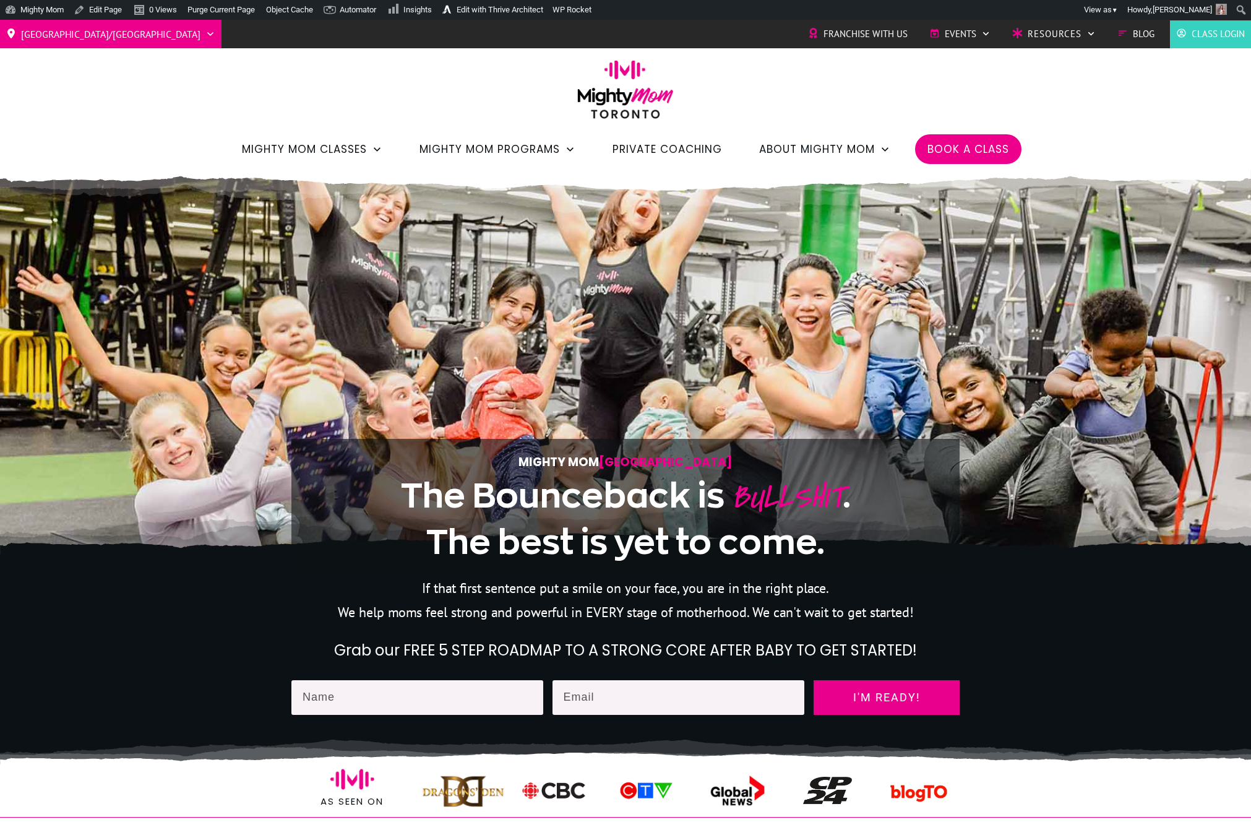
click at [964, 157] on span "Book a Class" at bounding box center [969, 149] width 82 height 21
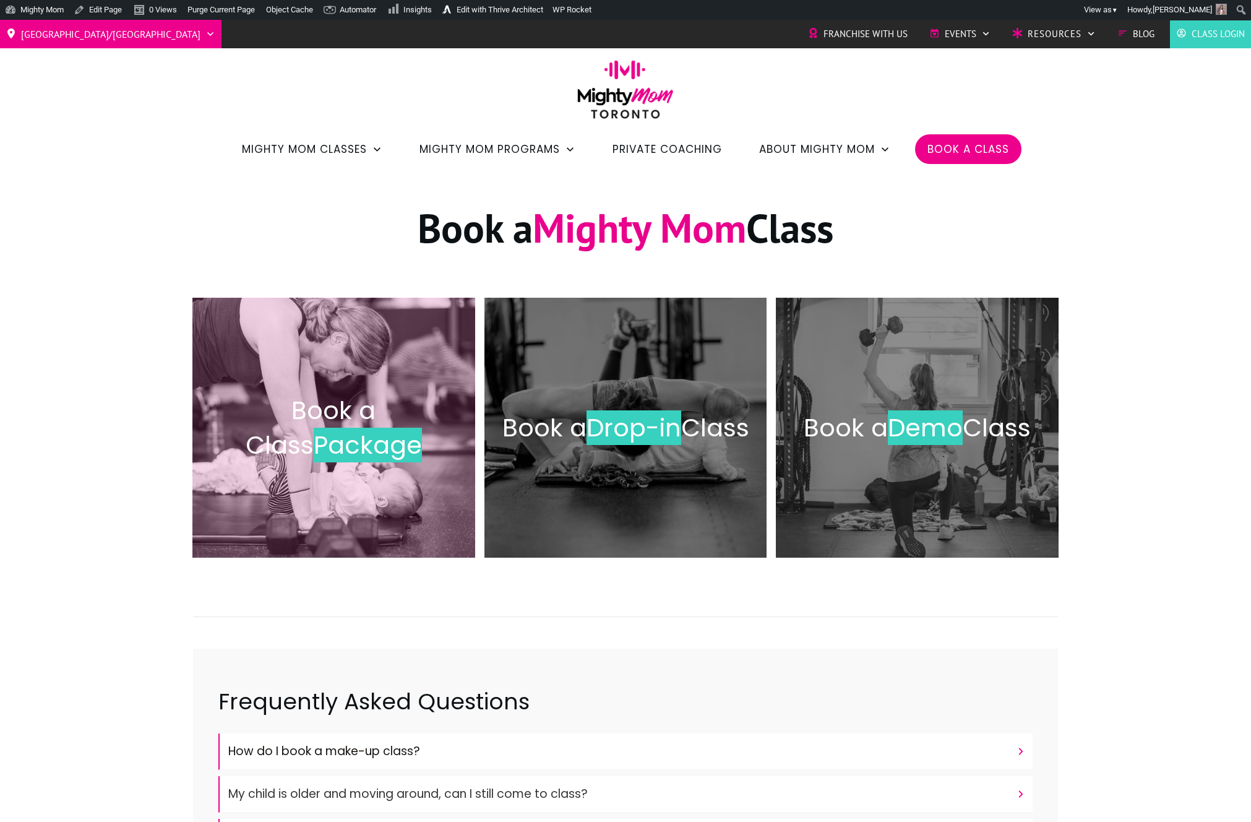
click at [360, 399] on span "Book a Class" at bounding box center [311, 427] width 131 height 69
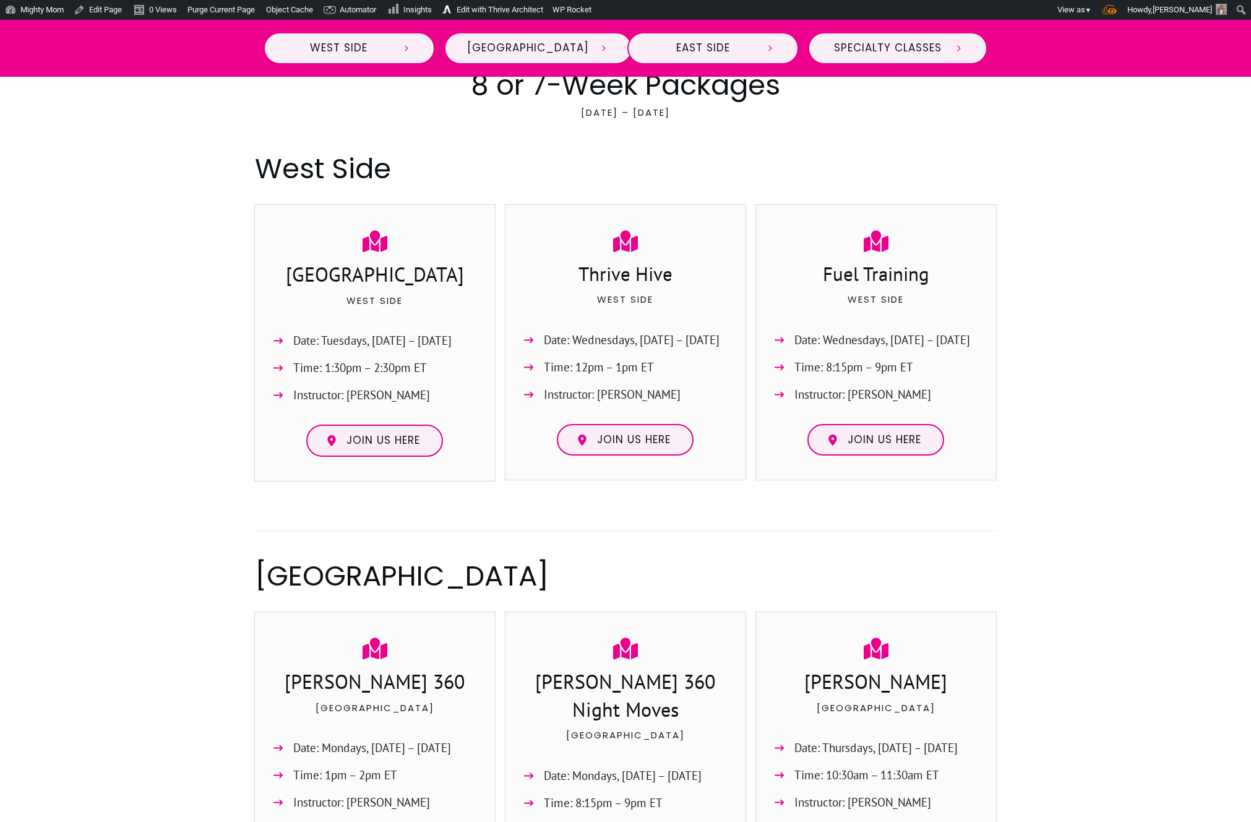
scroll to position [514, 0]
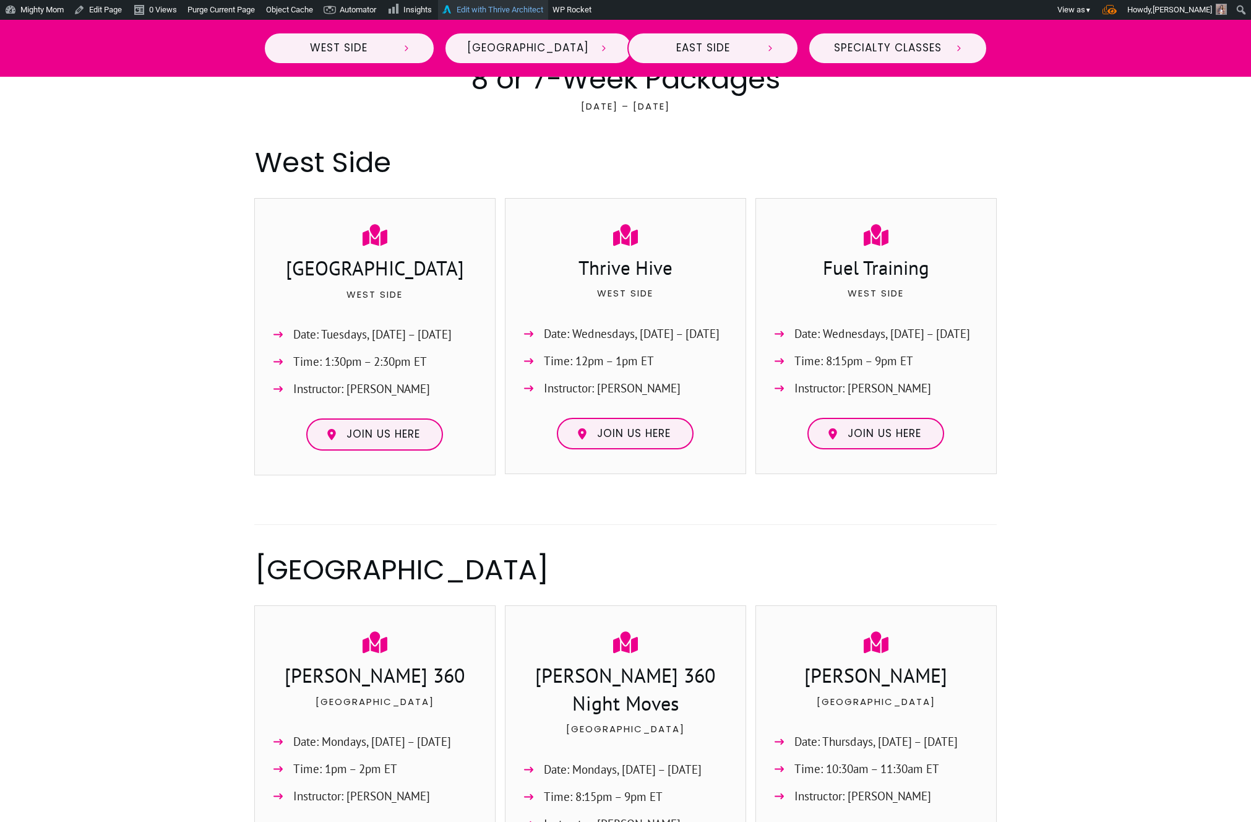
click at [510, 8] on link "Edit with Thrive Architect" at bounding box center [493, 10] width 110 height 20
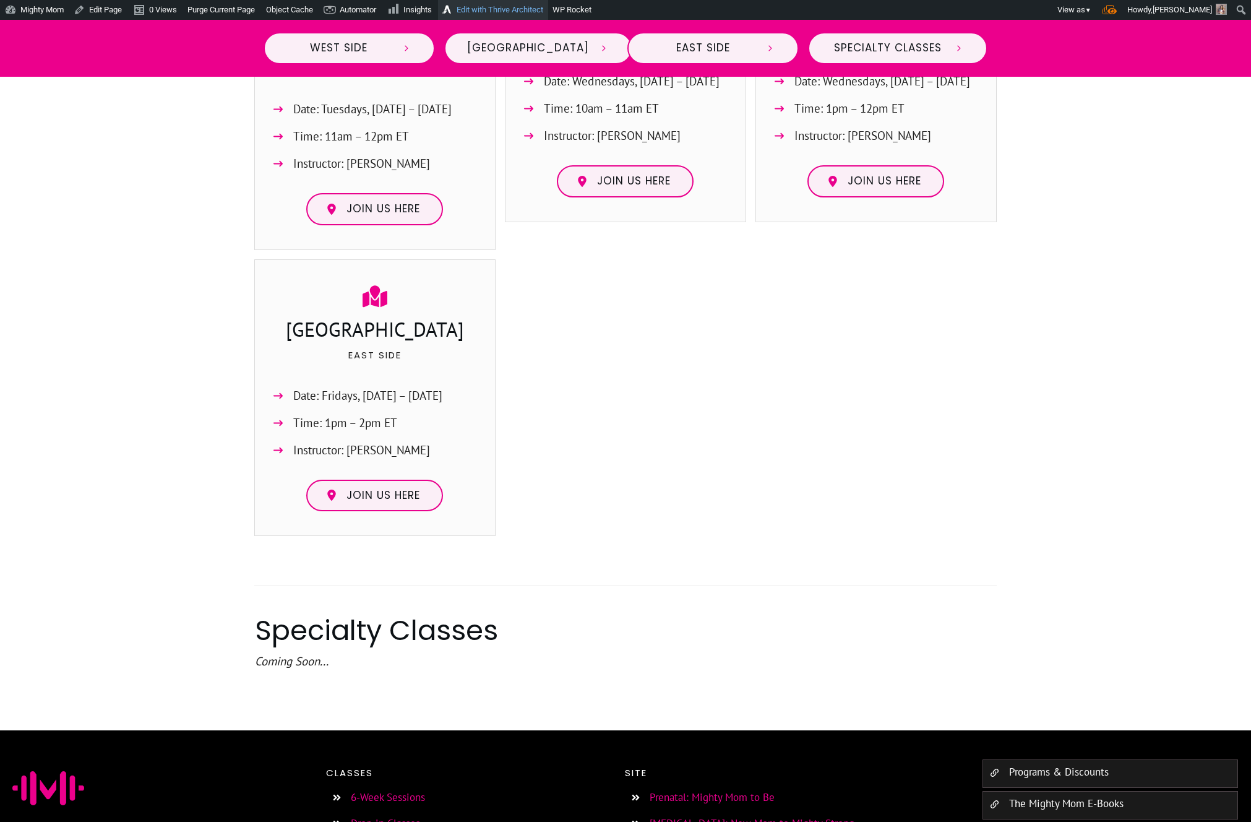
scroll to position [1612, 0]
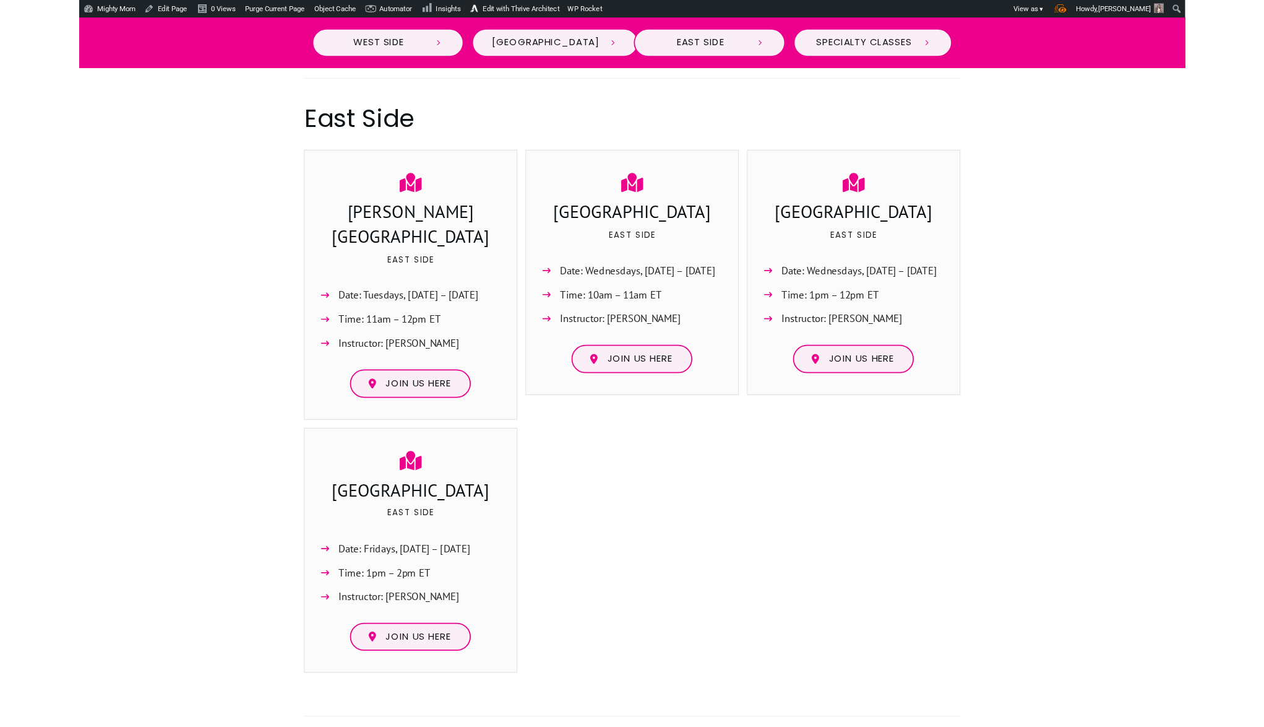
scroll to position [1388, 0]
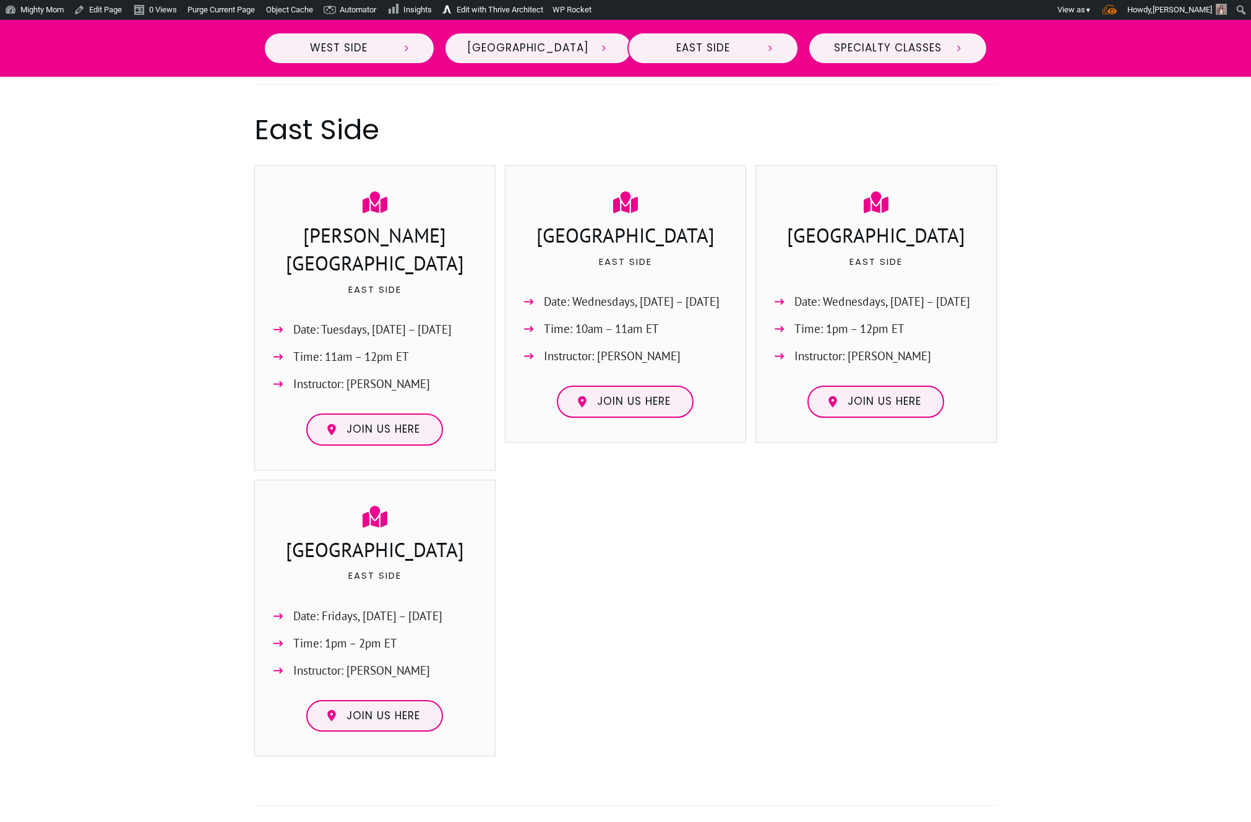
click at [578, 480] on div at bounding box center [625, 623] width 241 height 287
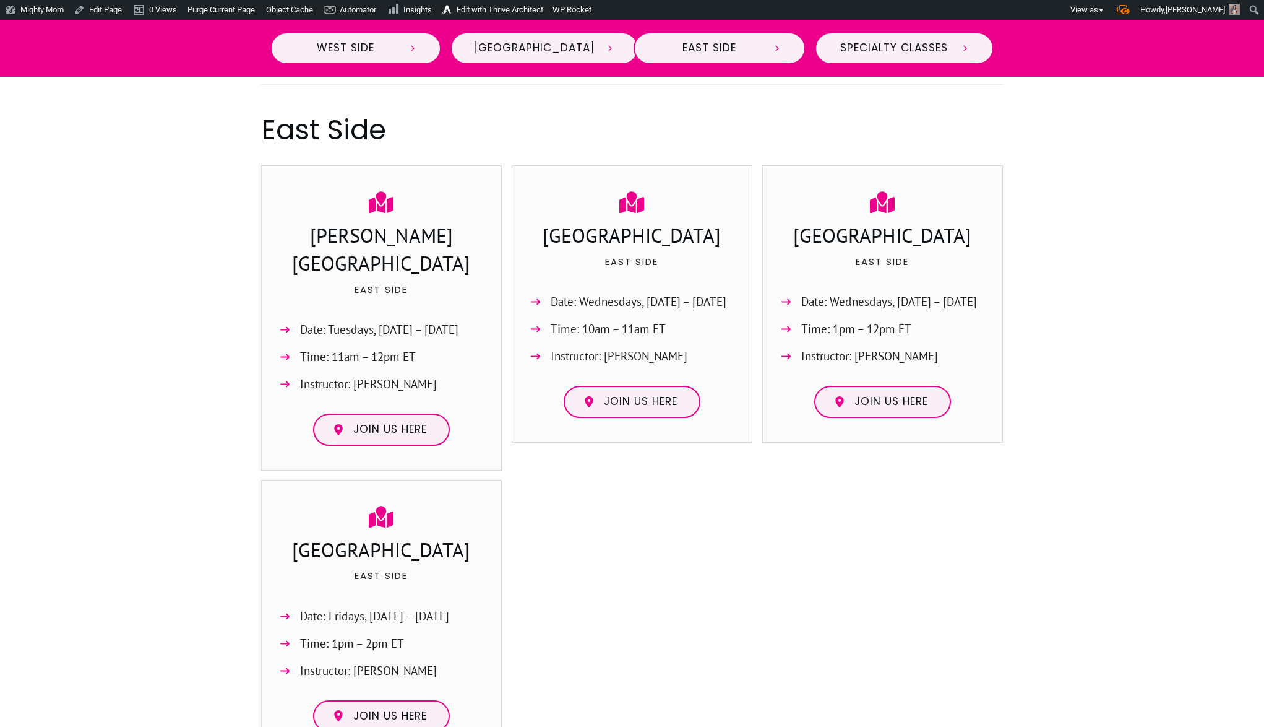
click at [1251, 637] on div at bounding box center [632, 52] width 1264 height 1798
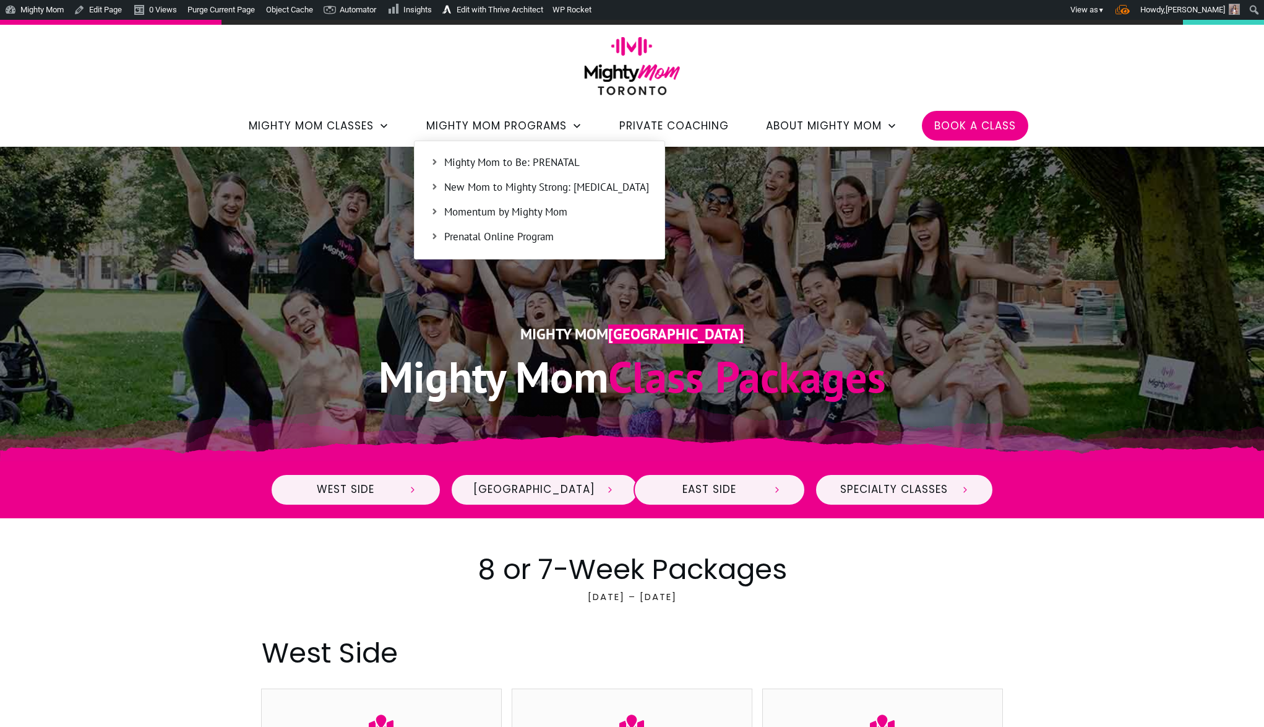
scroll to position [24, 0]
